Goal: Information Seeking & Learning: Learn about a topic

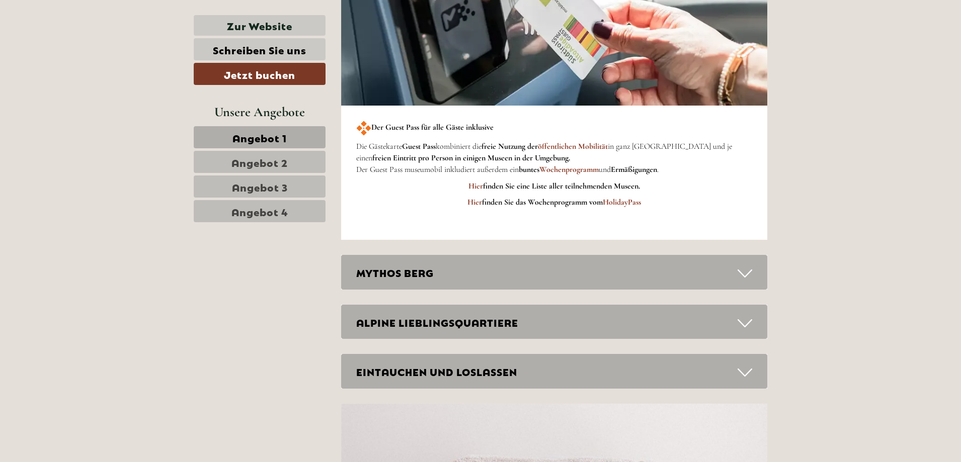
scroll to position [3068, 0]
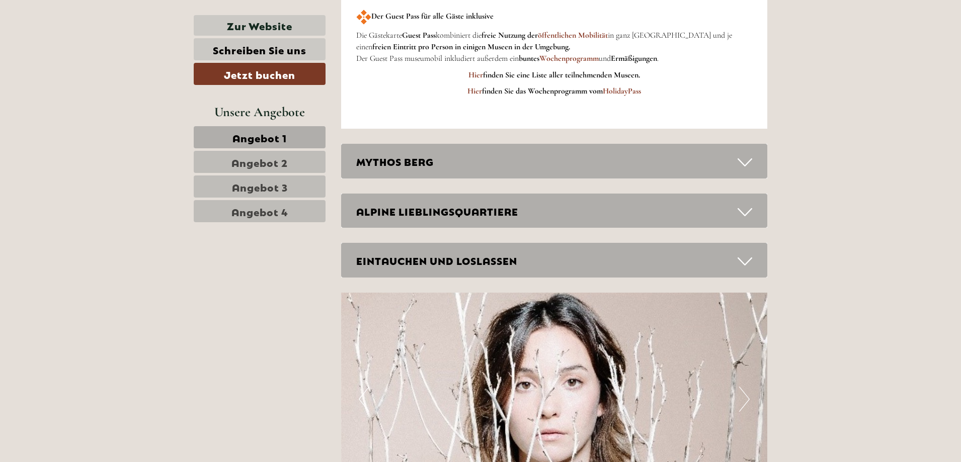
click at [746, 212] on icon at bounding box center [744, 212] width 15 height 17
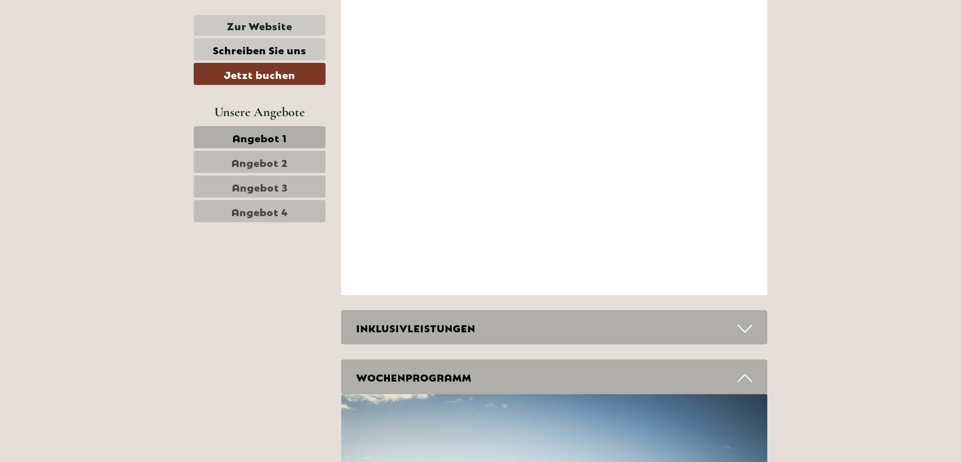
scroll to position [4376, 0]
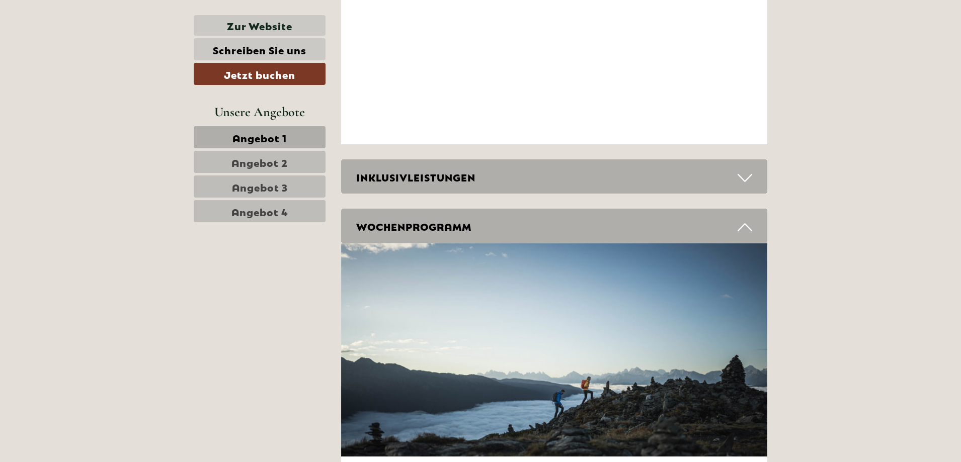
click at [741, 179] on icon at bounding box center [744, 177] width 15 height 17
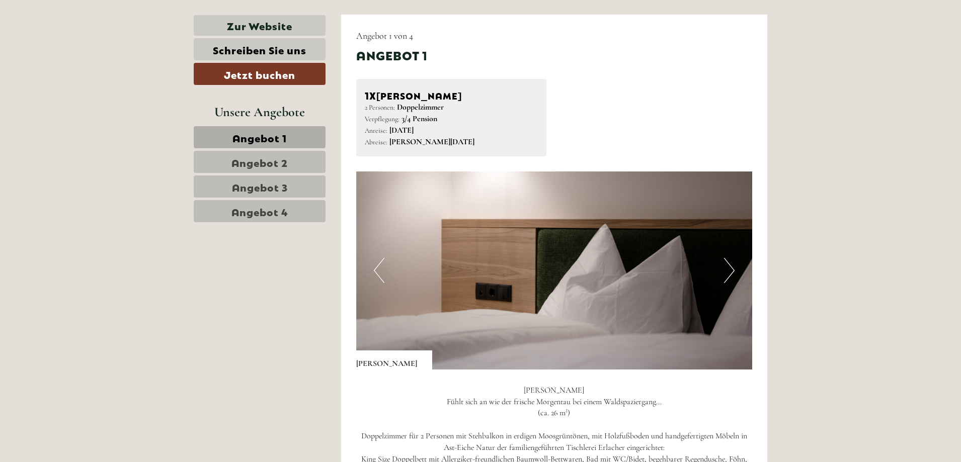
scroll to position [654, 0]
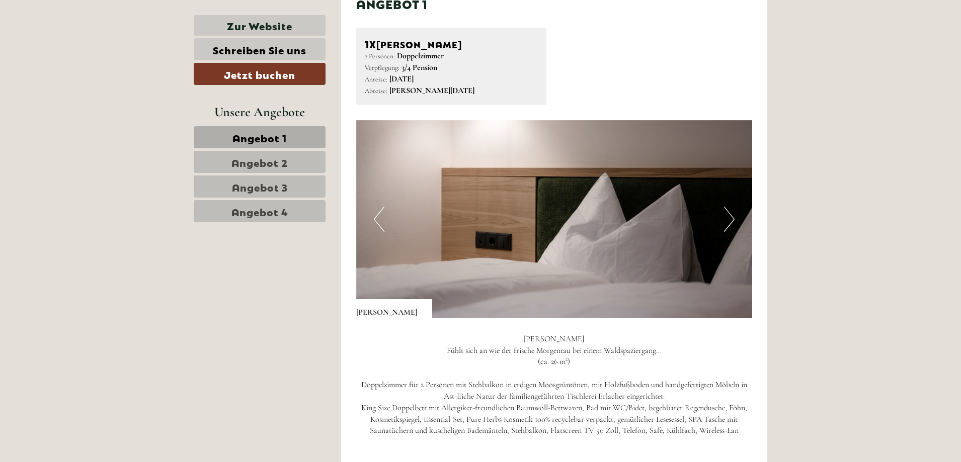
click at [725, 222] on button "Next" at bounding box center [729, 219] width 11 height 25
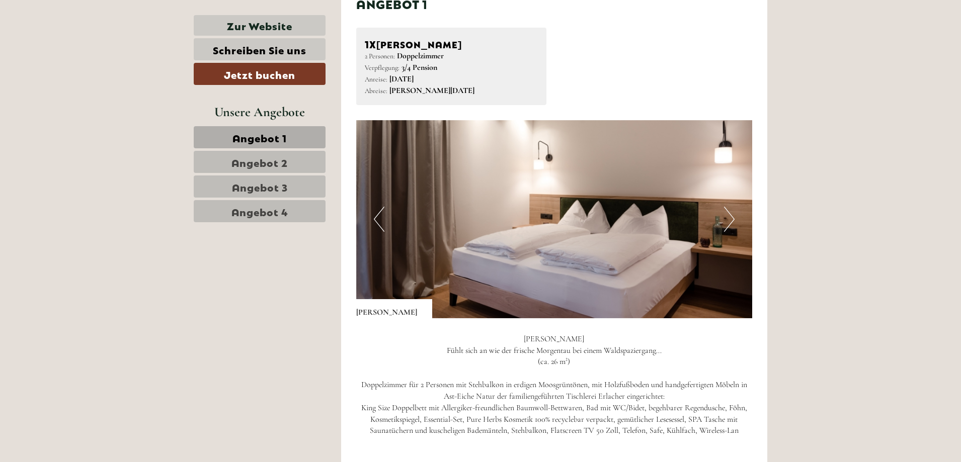
click at [732, 217] on button "Next" at bounding box center [729, 219] width 11 height 25
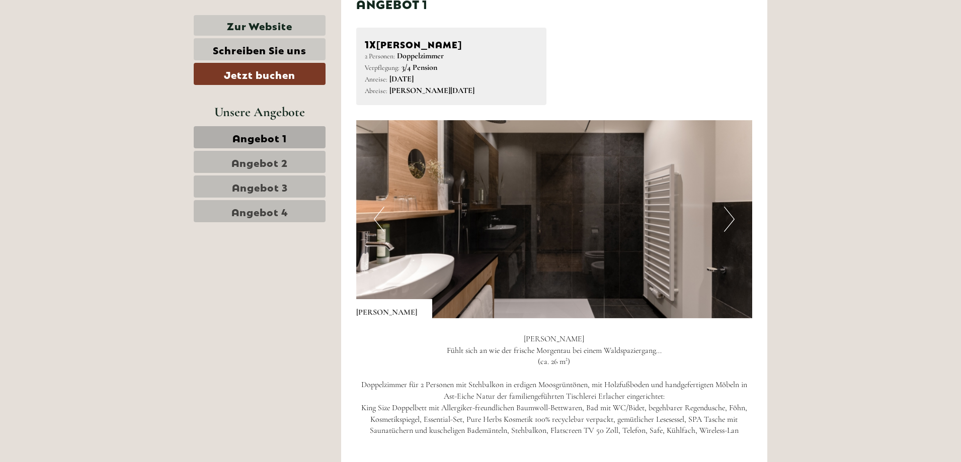
click at [732, 217] on button "Next" at bounding box center [729, 219] width 11 height 25
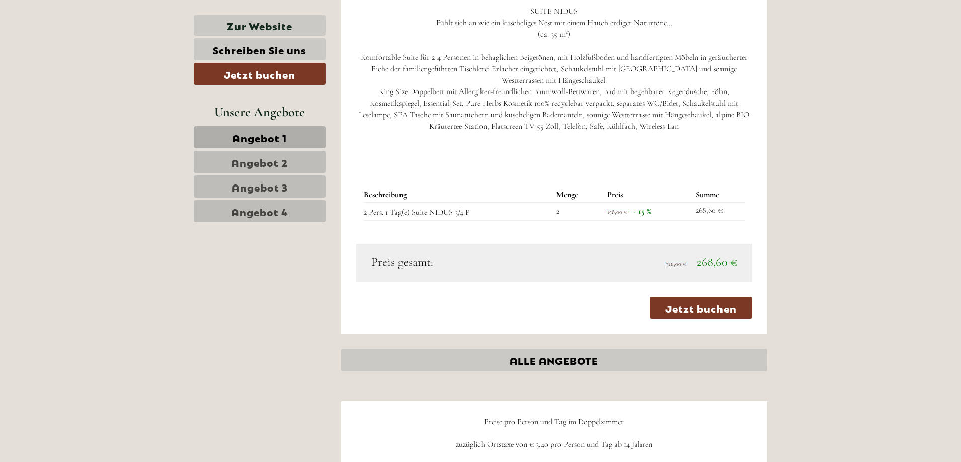
scroll to position [2364, 0]
click at [273, 212] on span "Angebot 4" at bounding box center [259, 211] width 57 height 14
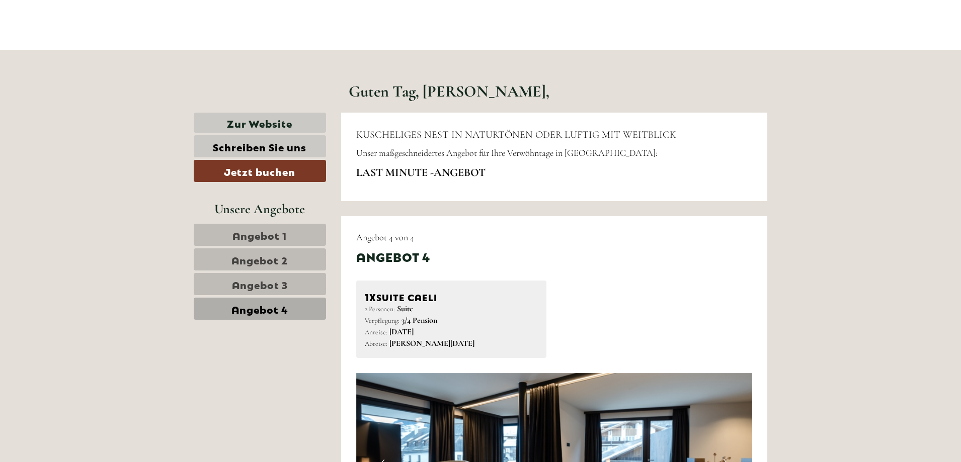
scroll to position [366, 0]
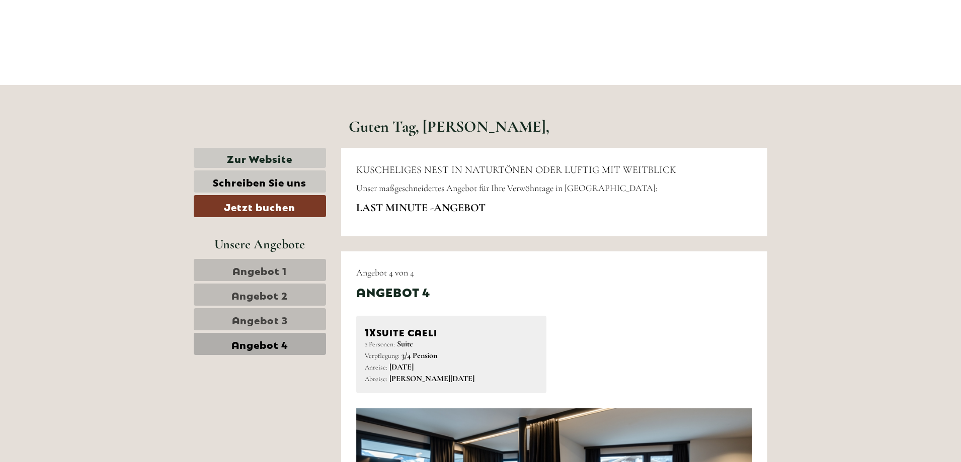
click at [230, 266] on link "Angebot 1" at bounding box center [260, 270] width 132 height 22
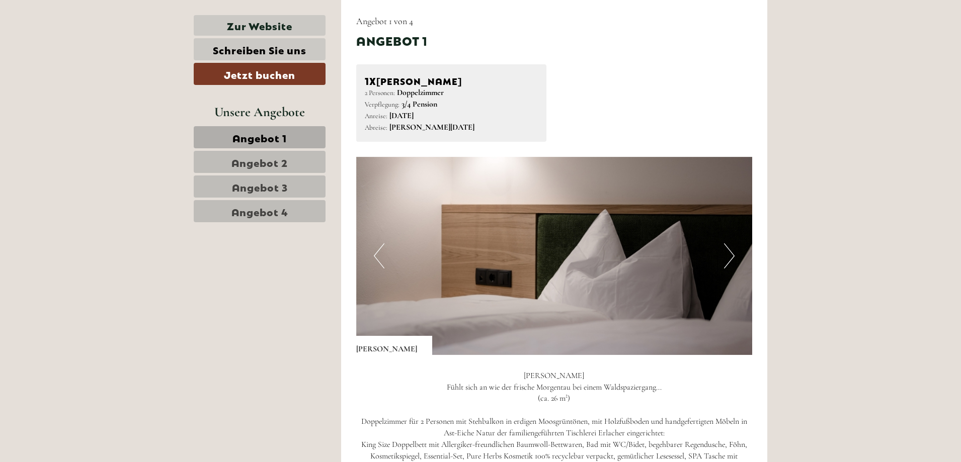
click at [265, 186] on span "Angebot 3" at bounding box center [260, 187] width 56 height 14
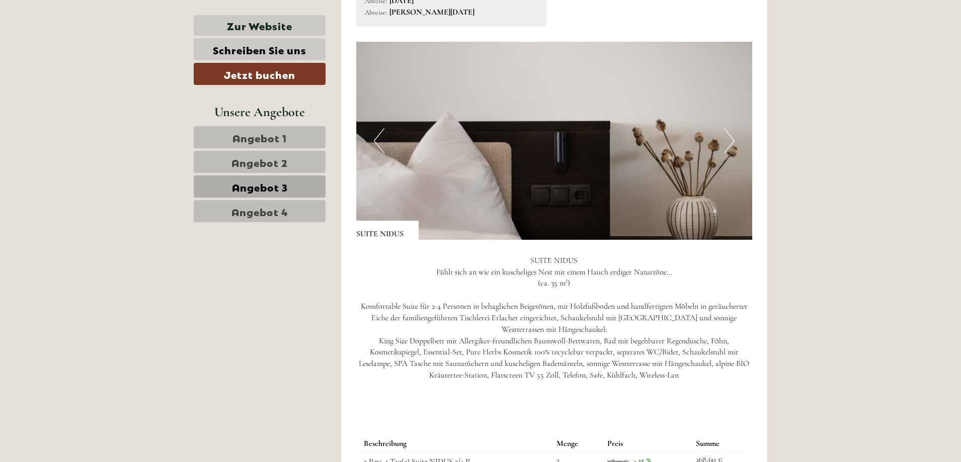
scroll to position [718, 0]
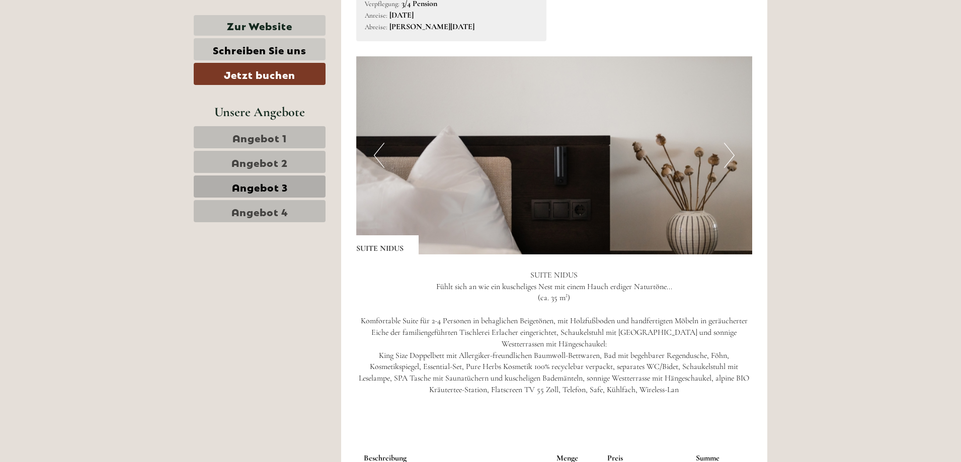
click at [727, 153] on button "Next" at bounding box center [729, 155] width 11 height 25
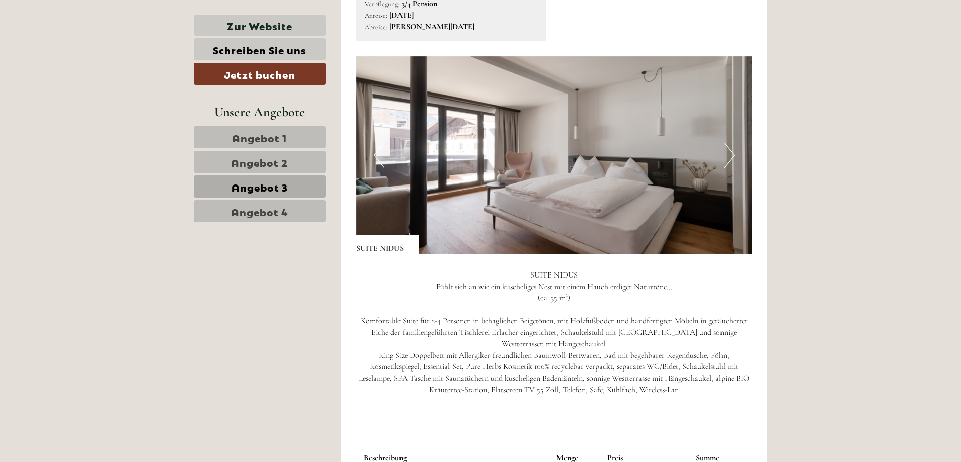
click at [727, 153] on button "Next" at bounding box center [729, 155] width 11 height 25
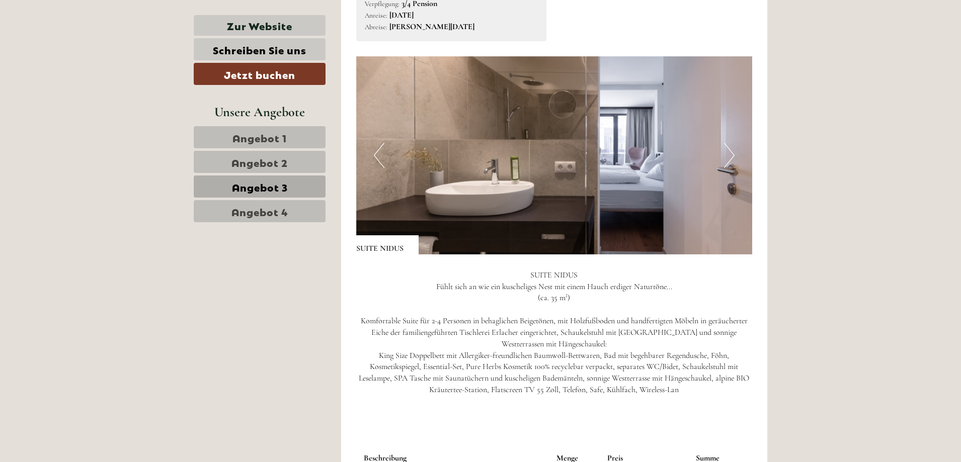
click at [727, 153] on button "Next" at bounding box center [729, 155] width 11 height 25
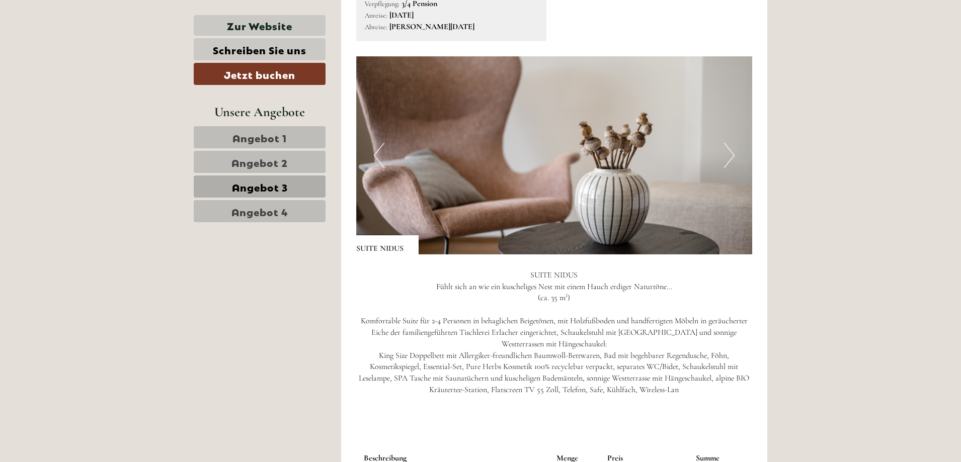
click at [727, 153] on button "Next" at bounding box center [729, 155] width 11 height 25
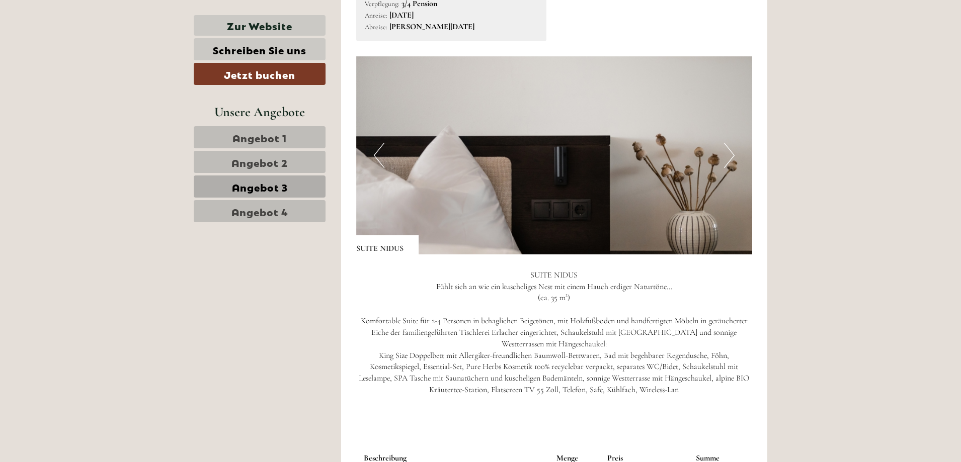
click at [727, 153] on button "Next" at bounding box center [729, 155] width 11 height 25
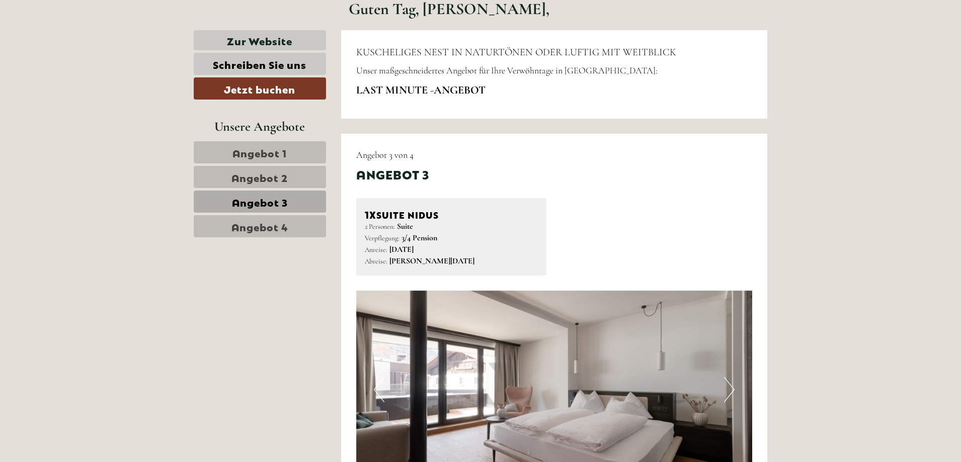
scroll to position [466, 0]
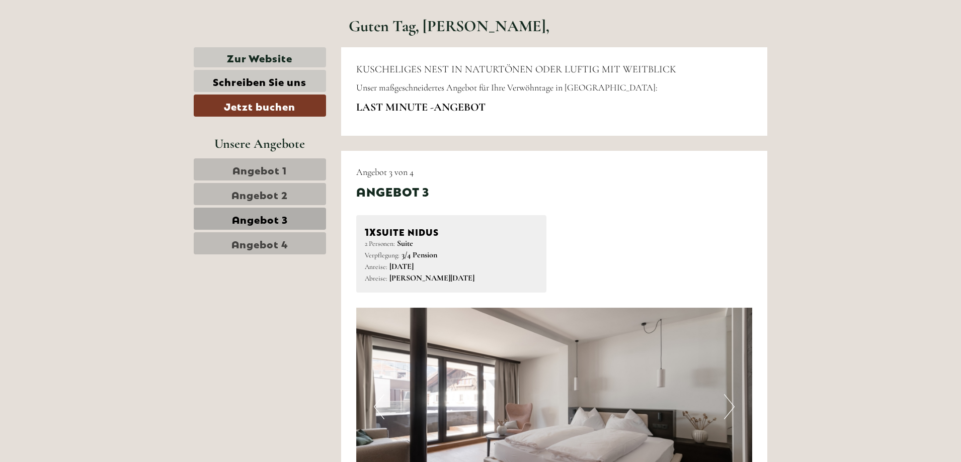
click at [261, 181] on nav "Angebot 1 Angebot 2 Angebot 3 Angebot 4" at bounding box center [260, 206] width 132 height 96
click at [258, 196] on span "Angebot 2" at bounding box center [259, 194] width 56 height 14
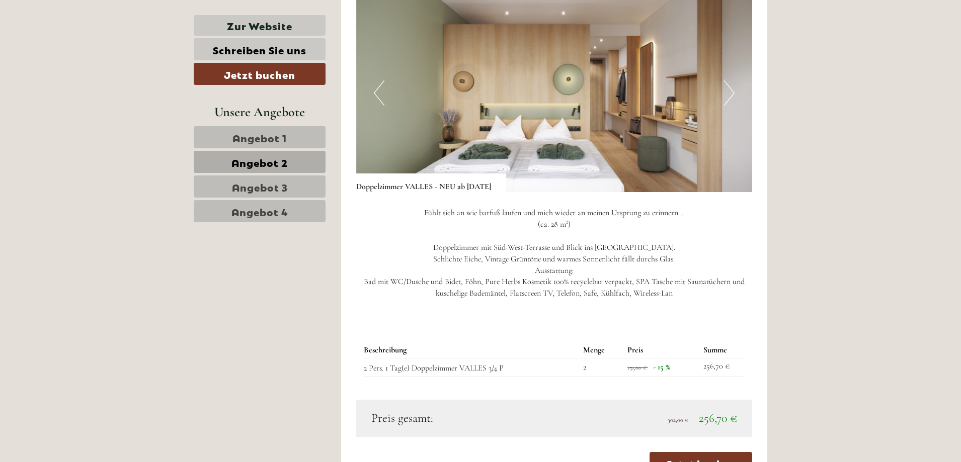
scroll to position [818, 0]
